Goal: Task Accomplishment & Management: Use online tool/utility

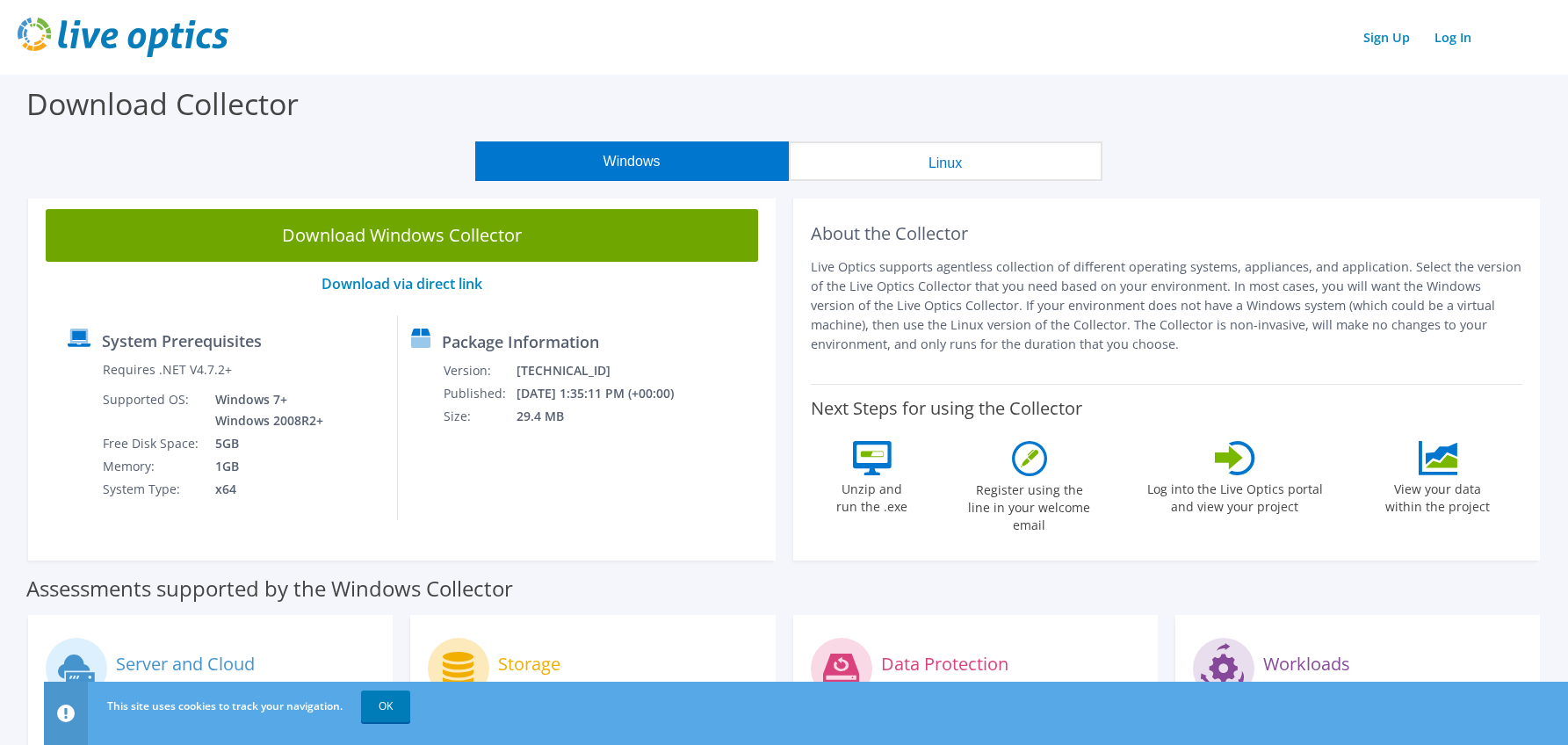
click at [191, 286] on p "Download via direct link" at bounding box center [401, 284] width 712 height 17
click at [1461, 20] on div "Sign Up Log In" at bounding box center [784, 38] width 1533 height 40
click at [1461, 32] on link "Log In" at bounding box center [1452, 38] width 55 height 26
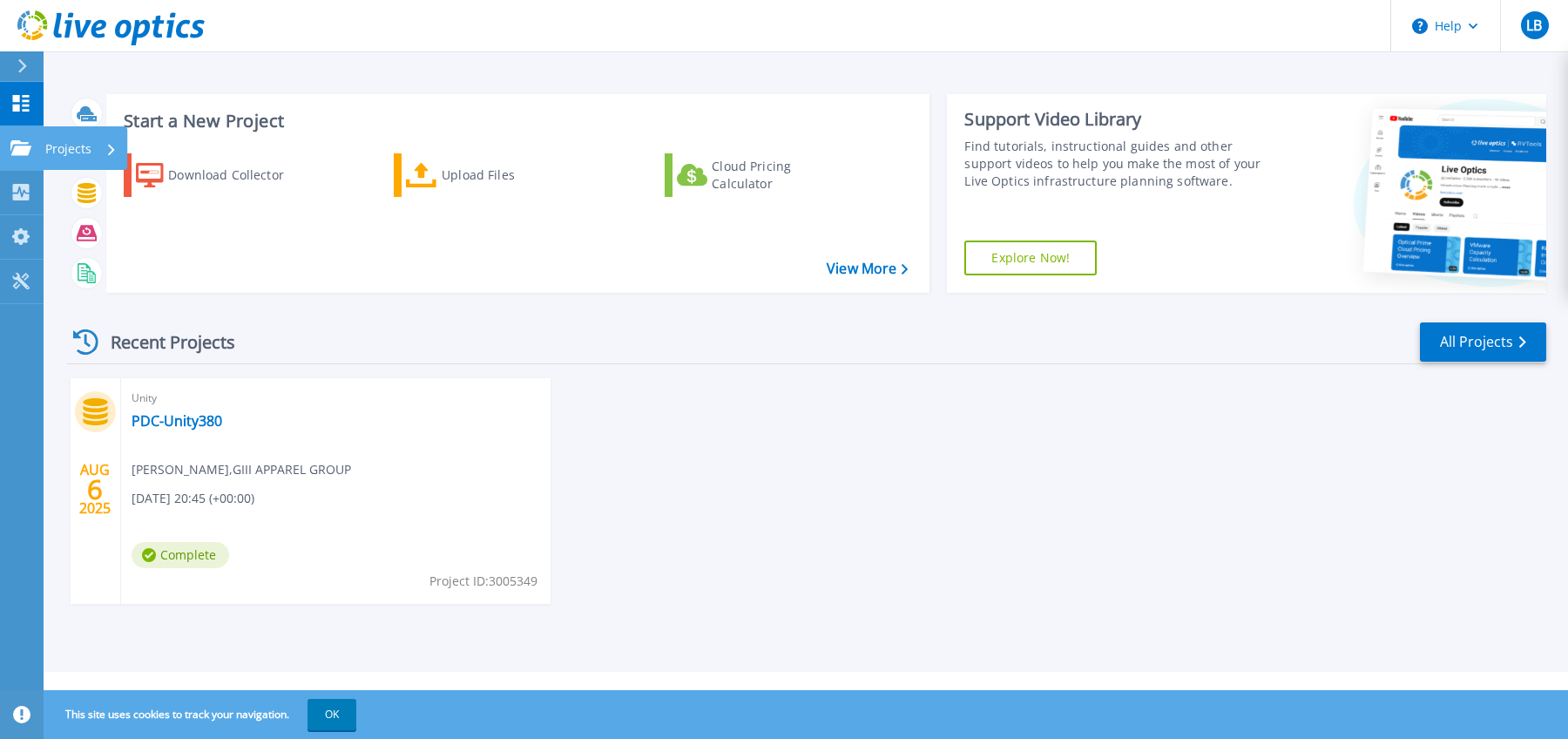
click at [56, 133] on p "Projects" at bounding box center [68, 149] width 46 height 45
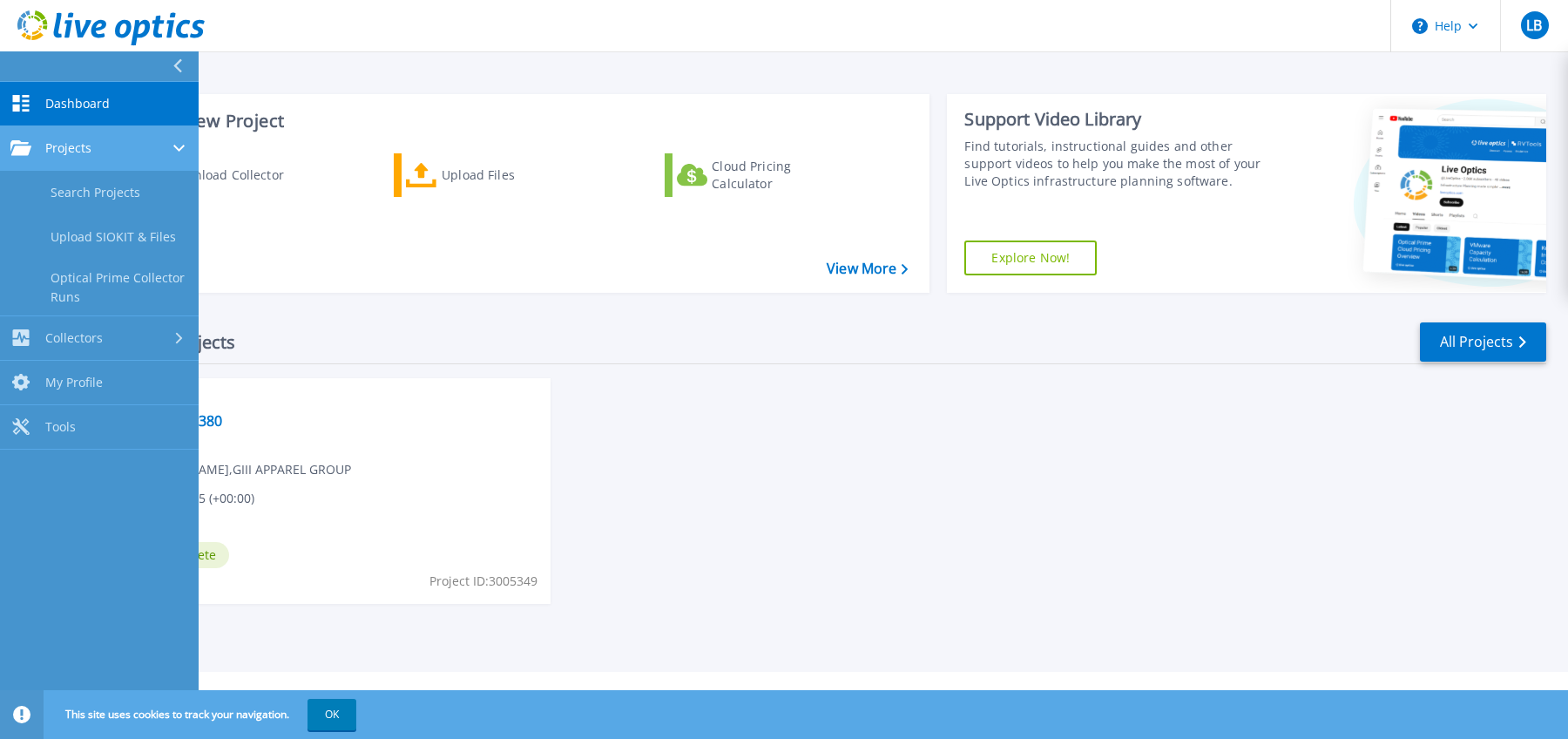
click at [107, 151] on div "Projects" at bounding box center [100, 148] width 178 height 16
click at [107, 157] on link "Projects Projects" at bounding box center [99, 148] width 199 height 44
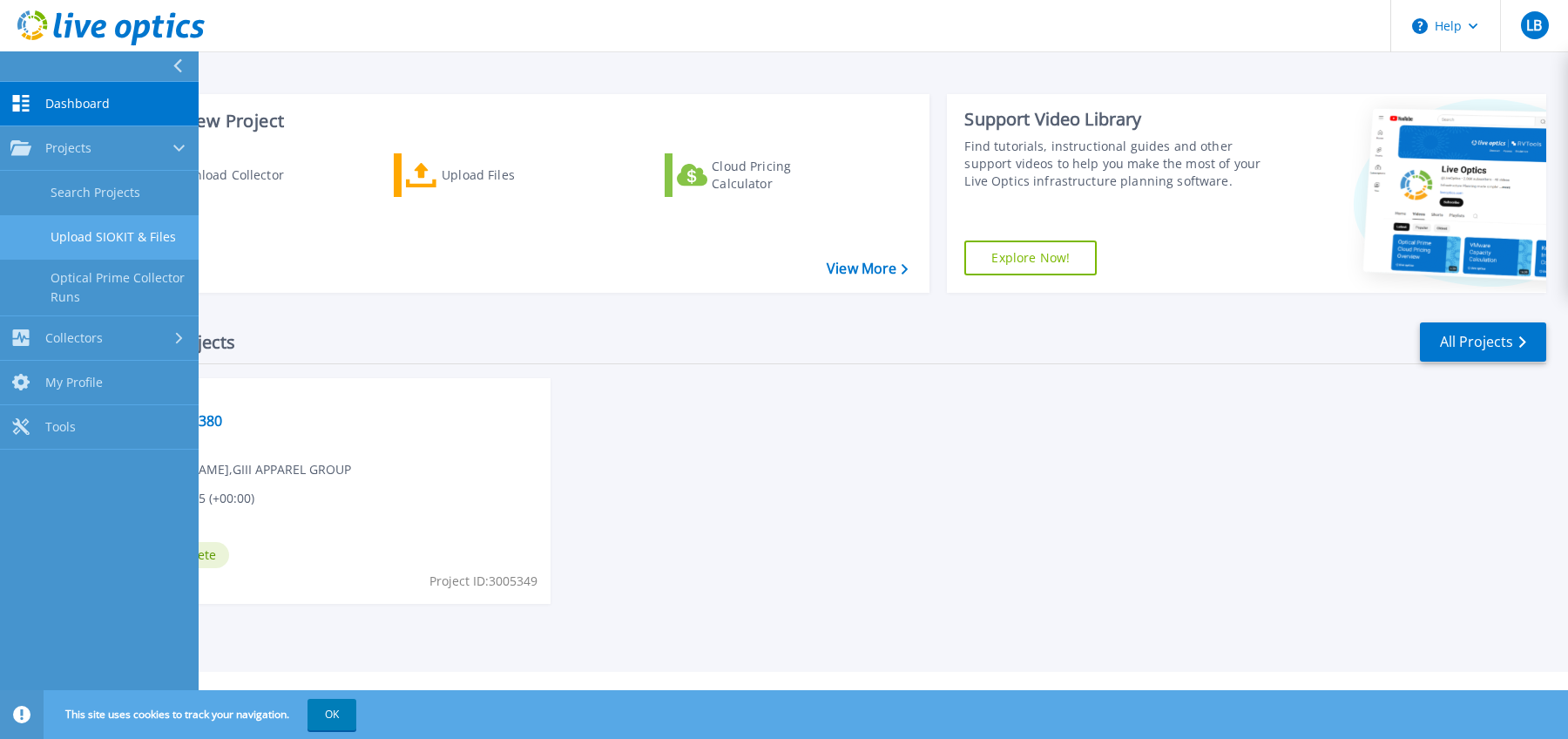
click at [116, 232] on link "Upload SIOKIT & Files" at bounding box center [99, 237] width 199 height 44
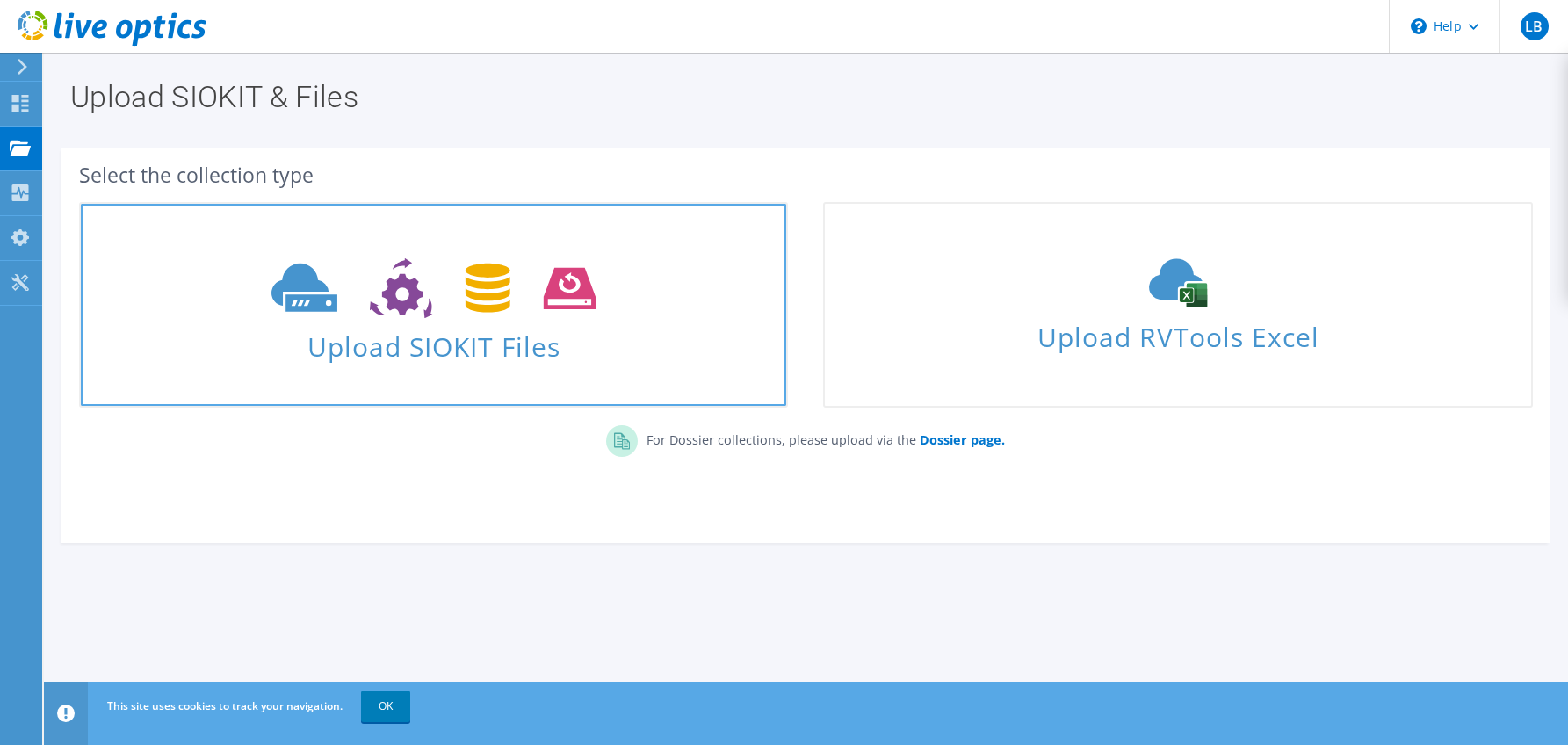
click at [476, 315] on icon at bounding box center [432, 288] width 324 height 61
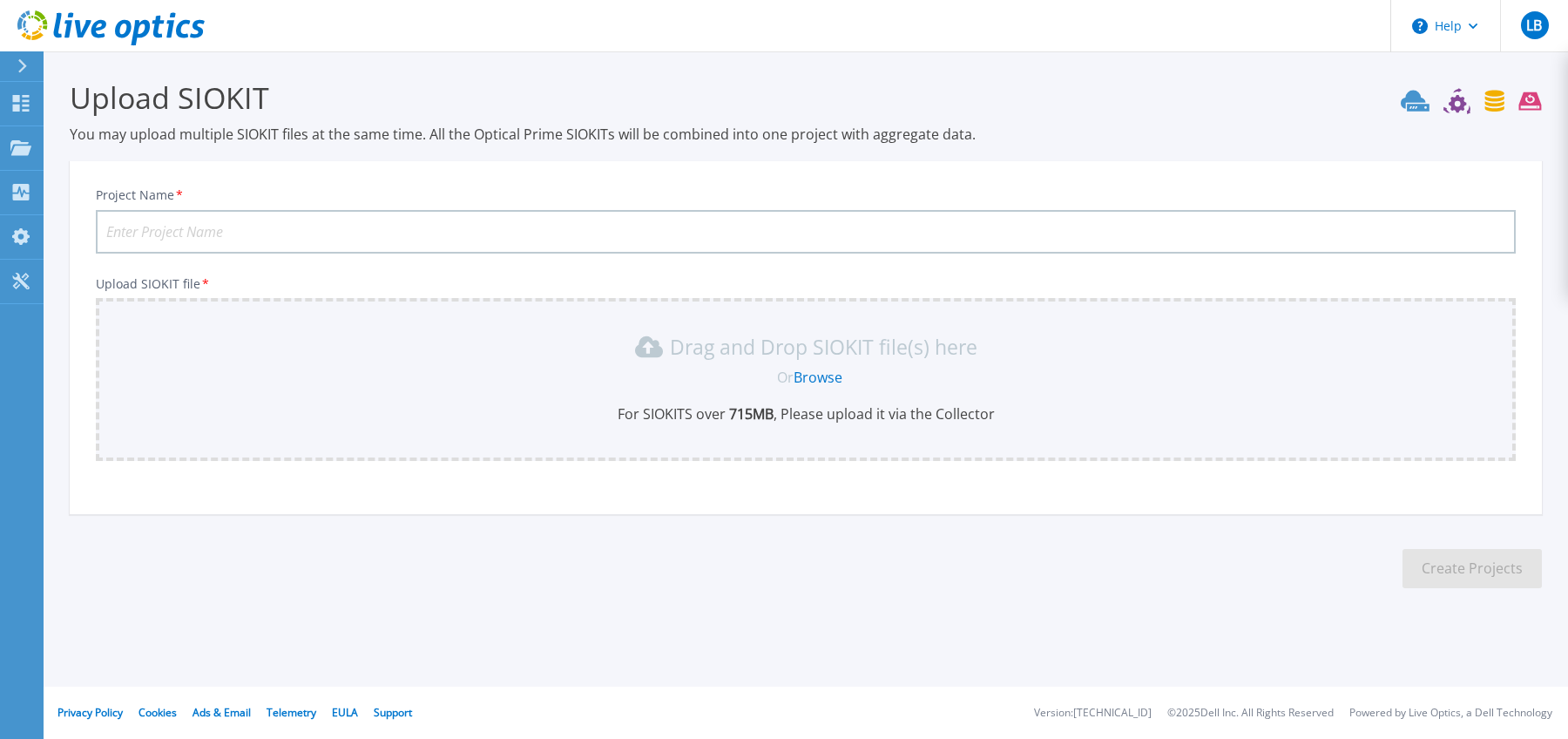
click at [376, 242] on input "Project Name *" at bounding box center [805, 232] width 1420 height 43
click at [370, 235] on input "Project Name *" at bounding box center [805, 232] width 1420 height 43
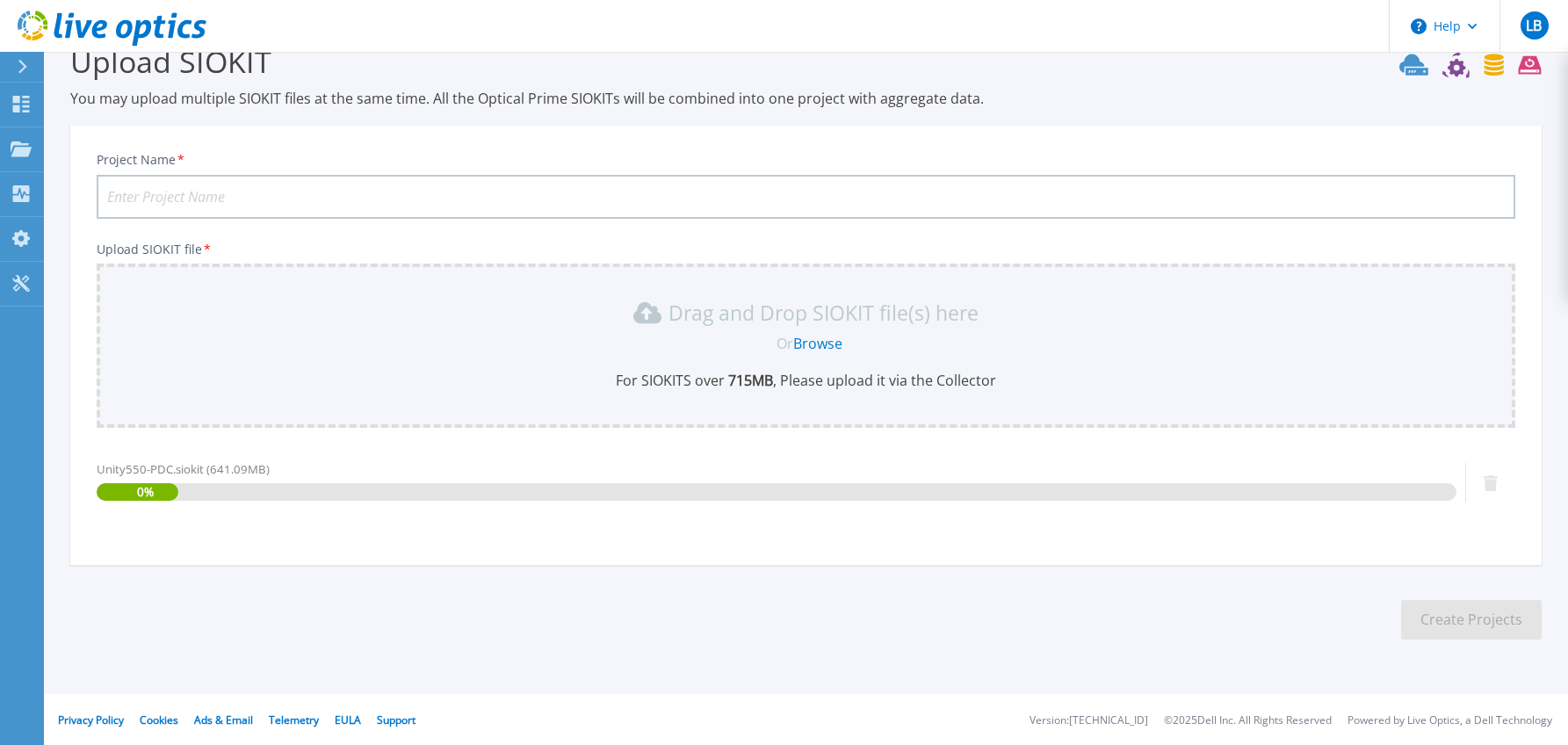
scroll to position [39, 0]
click at [294, 200] on input "Project Name *" at bounding box center [806, 195] width 1419 height 44
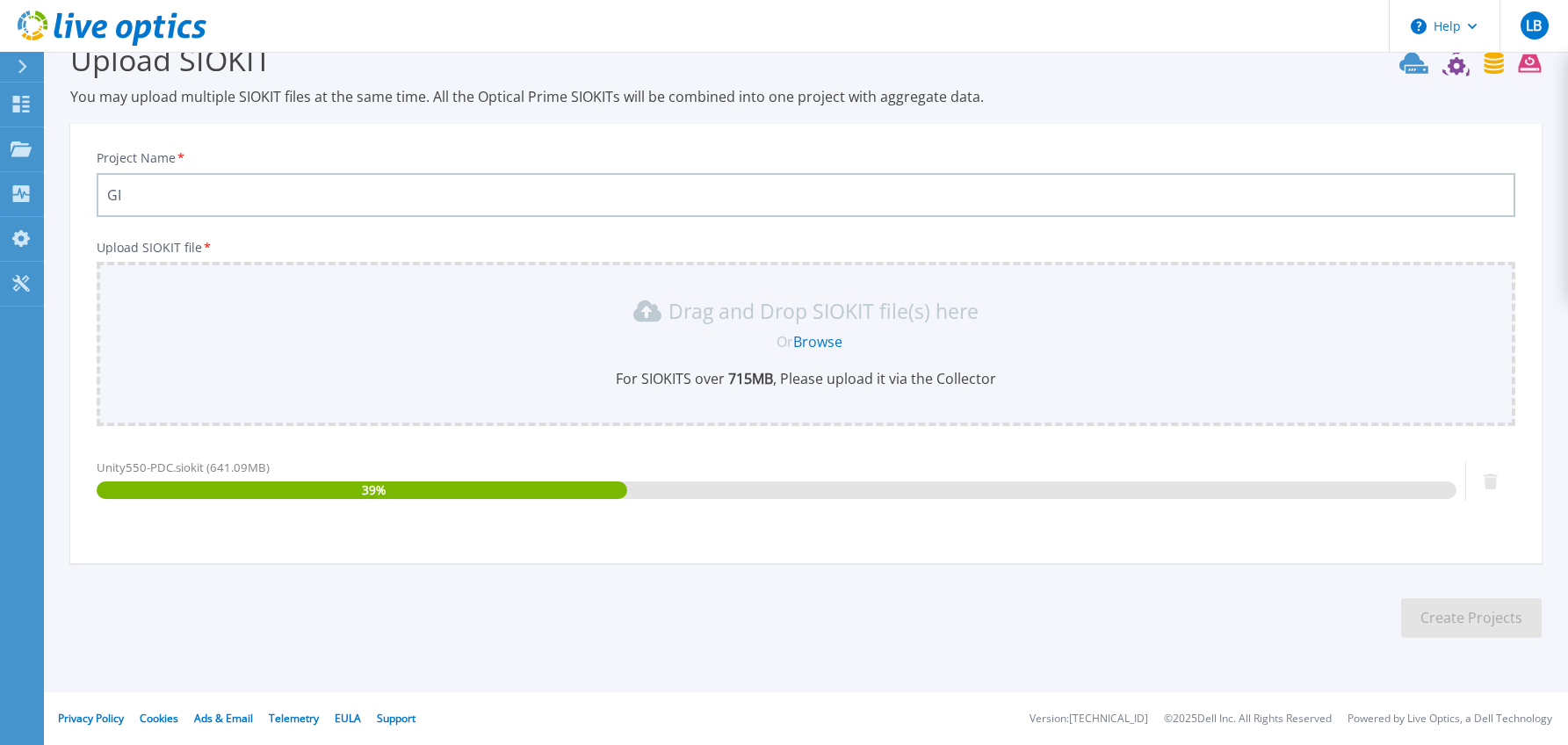
type input "G"
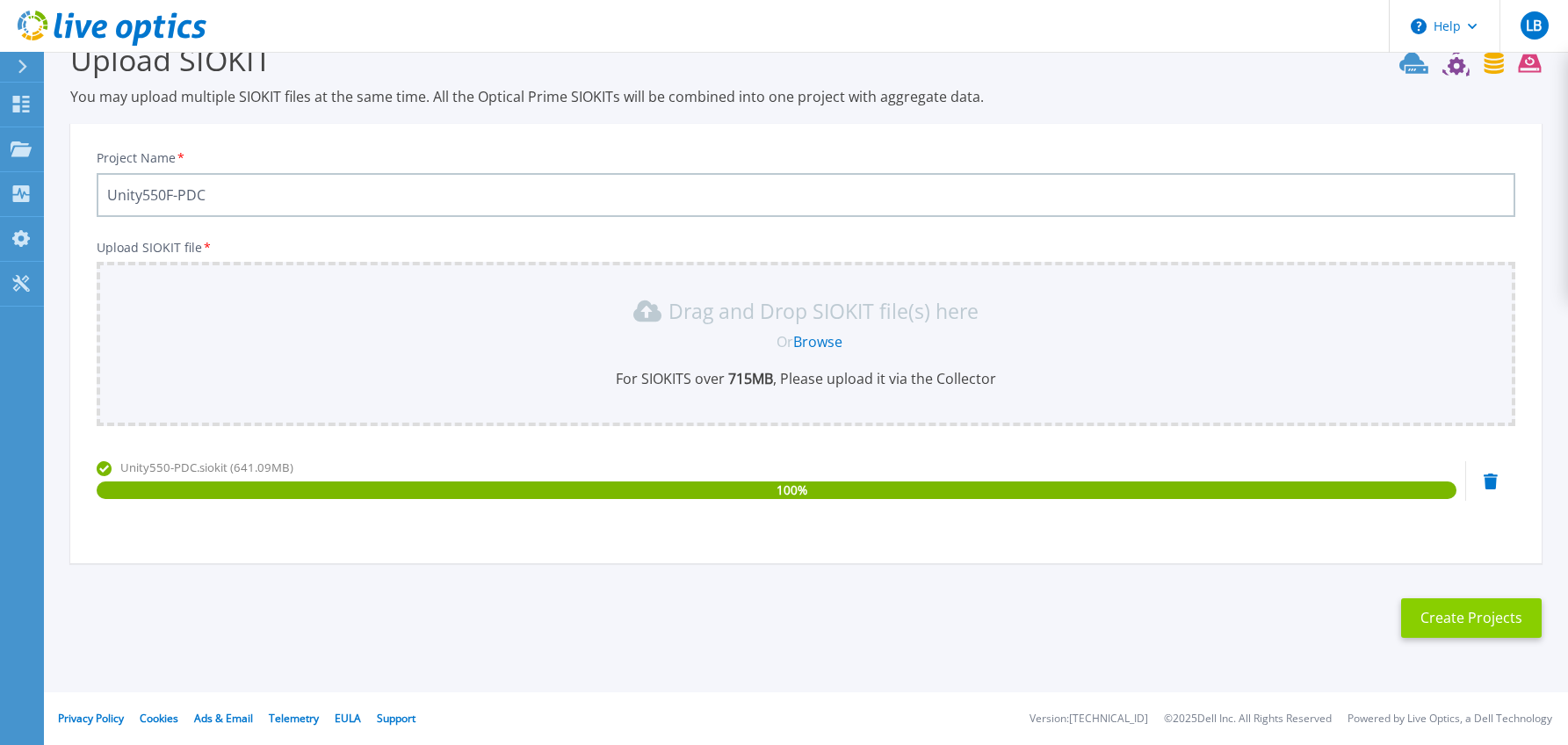
type input "Unity550F-PDC"
click at [1454, 621] on button "Create Projects" at bounding box center [1471, 619] width 140 height 40
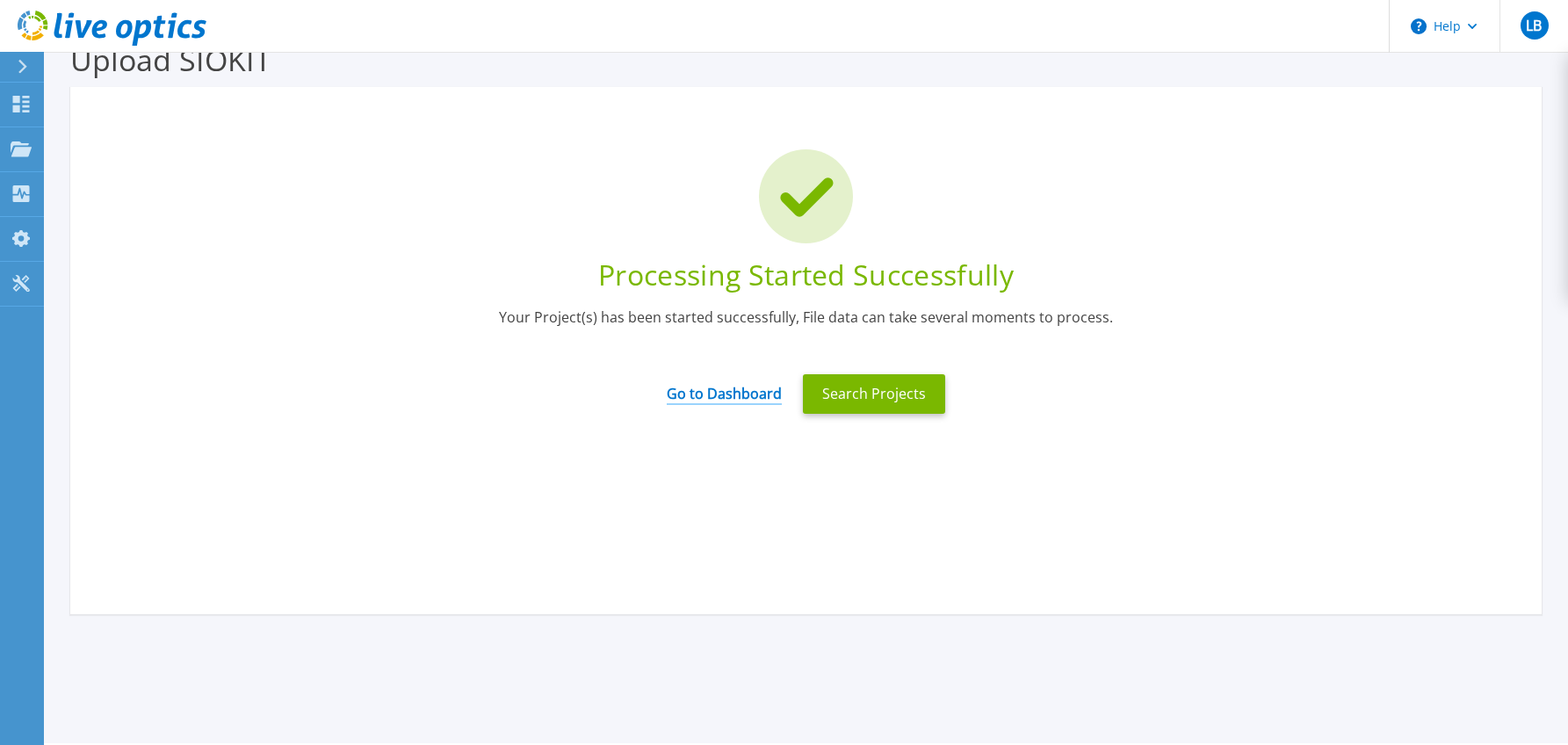
click at [710, 395] on link "Go to Dashboard" at bounding box center [724, 387] width 116 height 34
